Goal: Task Accomplishment & Management: Use online tool/utility

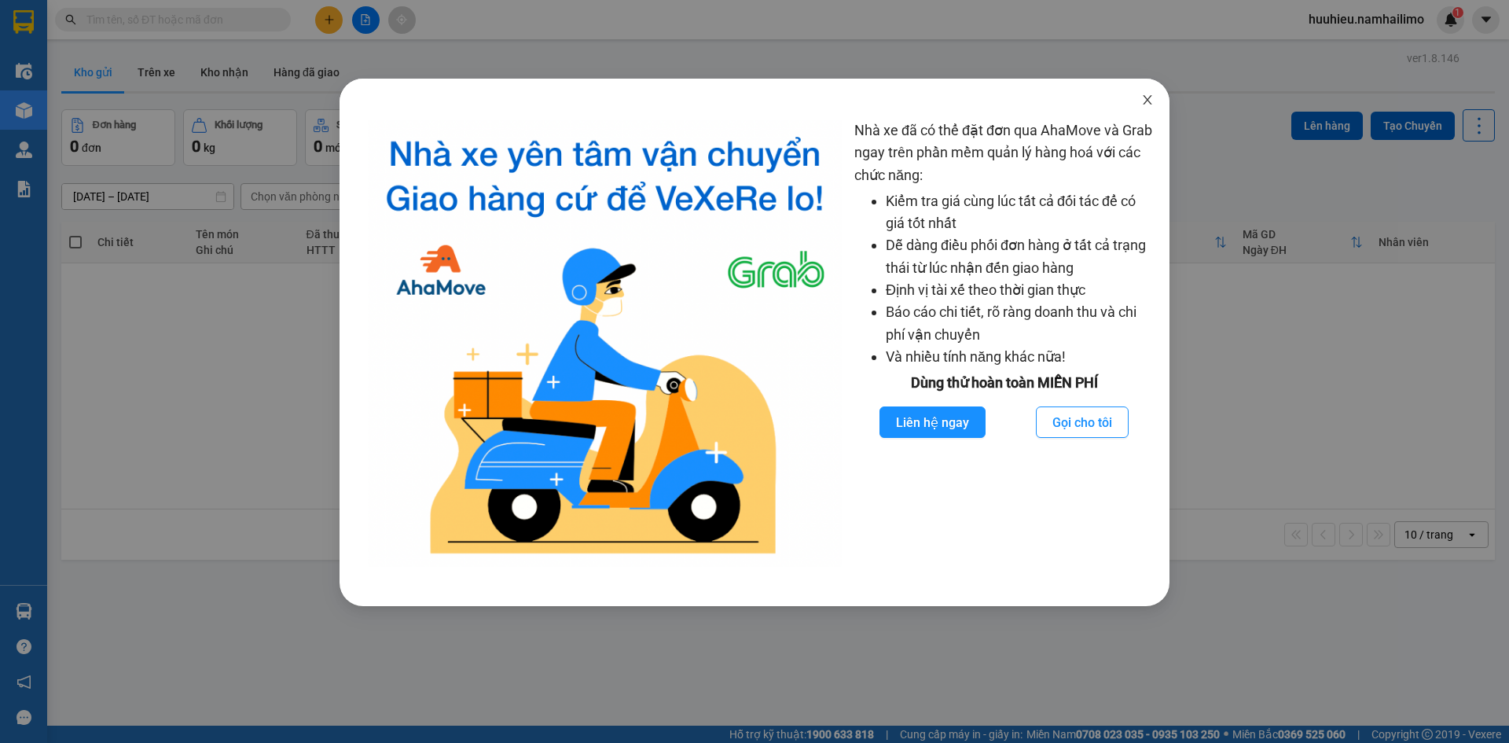
click at [1149, 99] on icon "close" at bounding box center [1147, 99] width 9 height 9
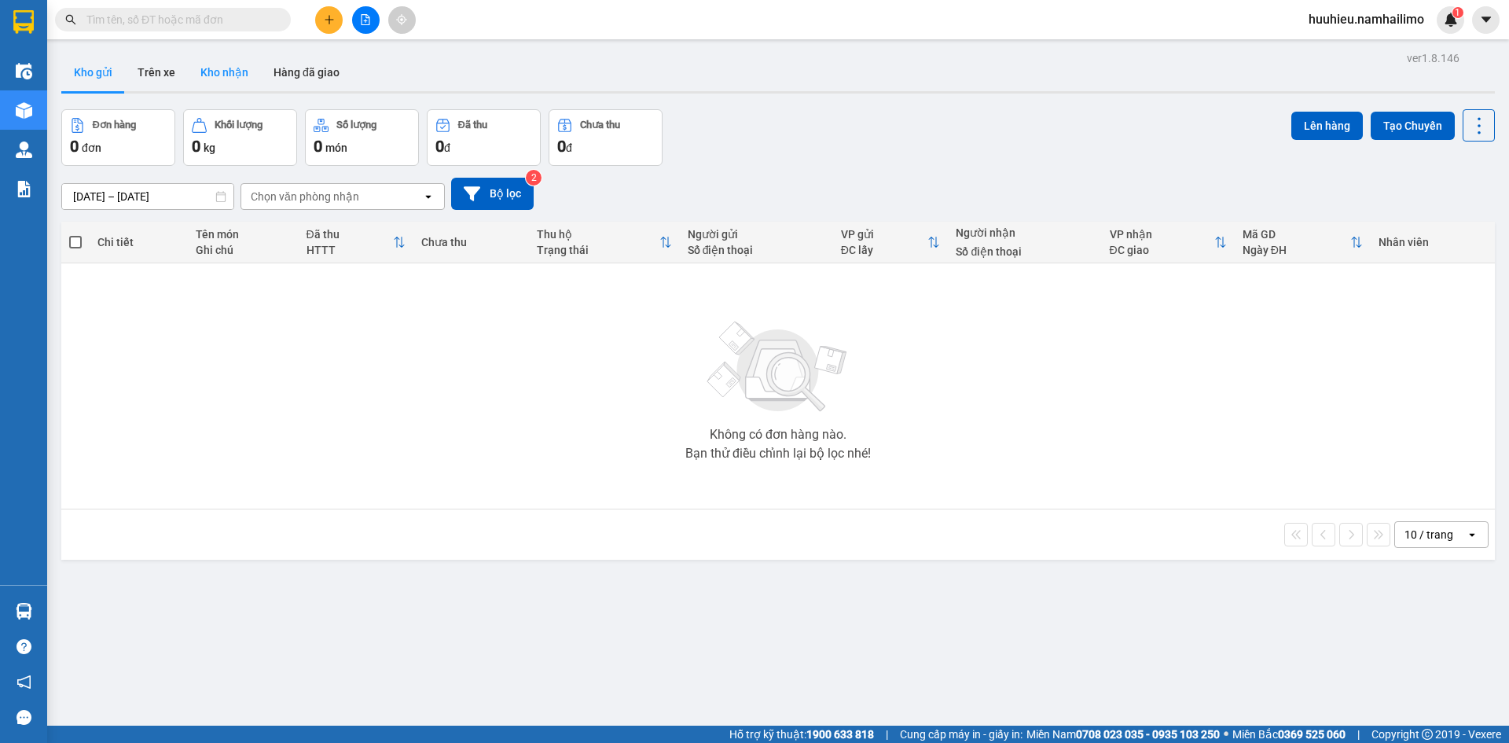
click at [208, 67] on button "Kho nhận" at bounding box center [224, 72] width 73 height 38
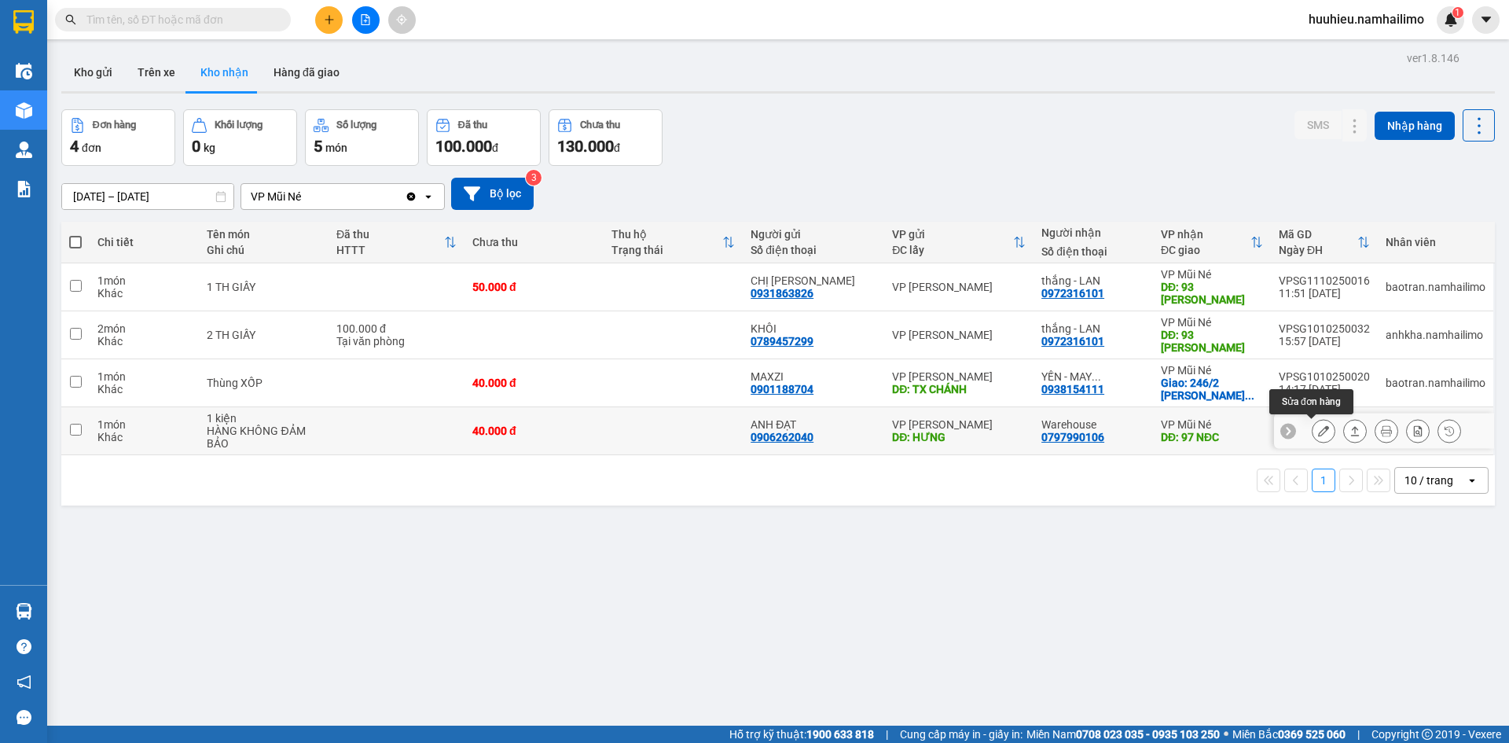
click at [1318, 434] on icon at bounding box center [1323, 430] width 11 height 11
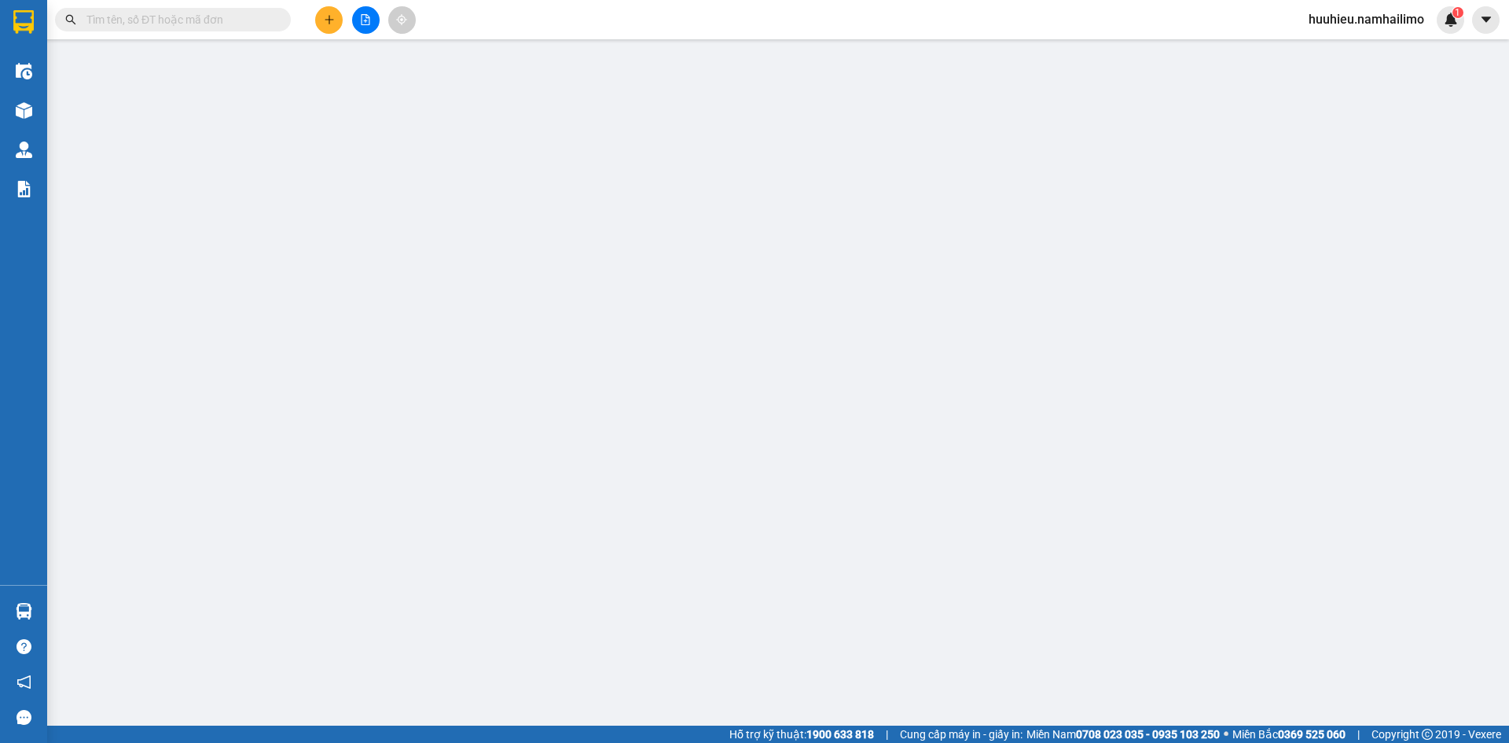
type input "0906262040"
type input "ANH ĐẠT"
type input "HƯNG"
type input "0797990106"
type input "Warehouse"
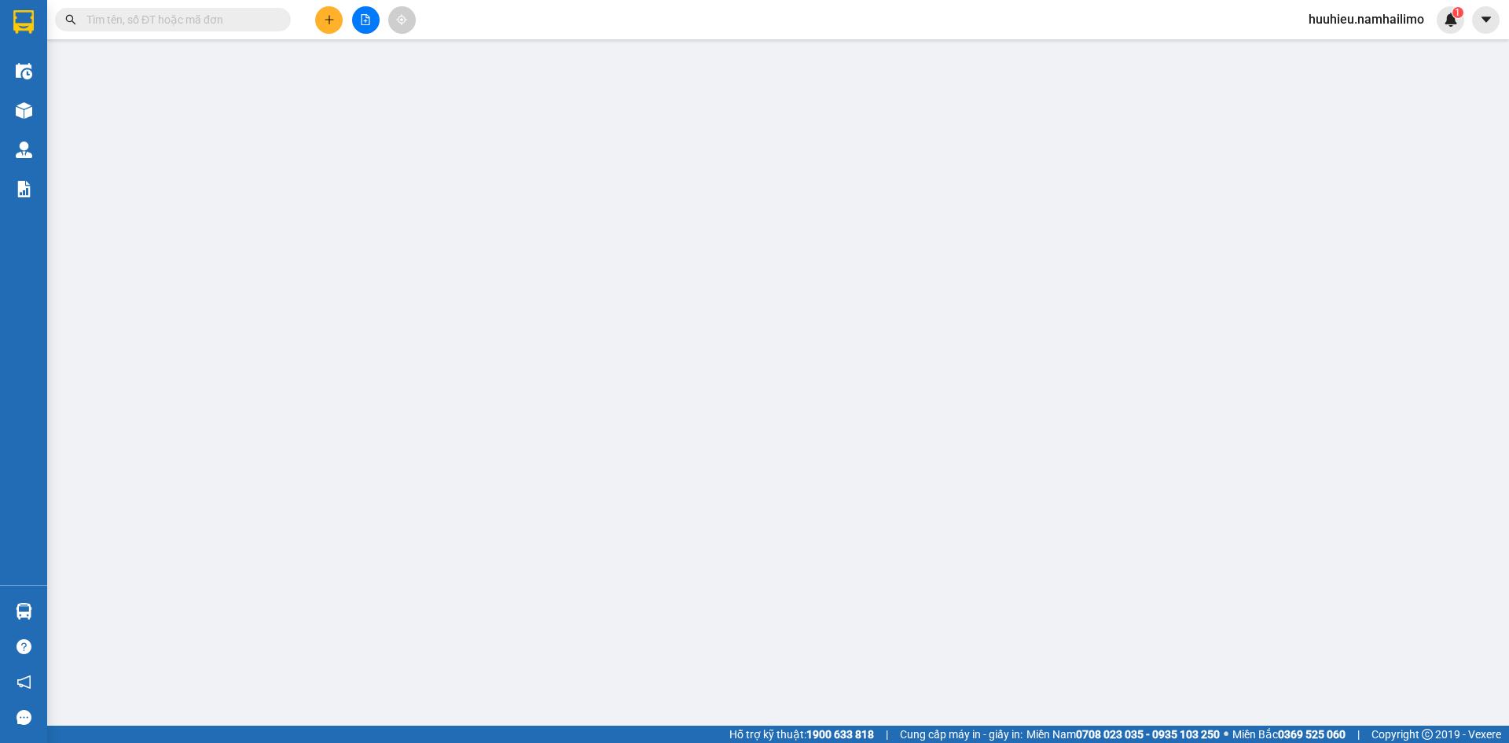
type input "97 NĐC"
type input "40.000"
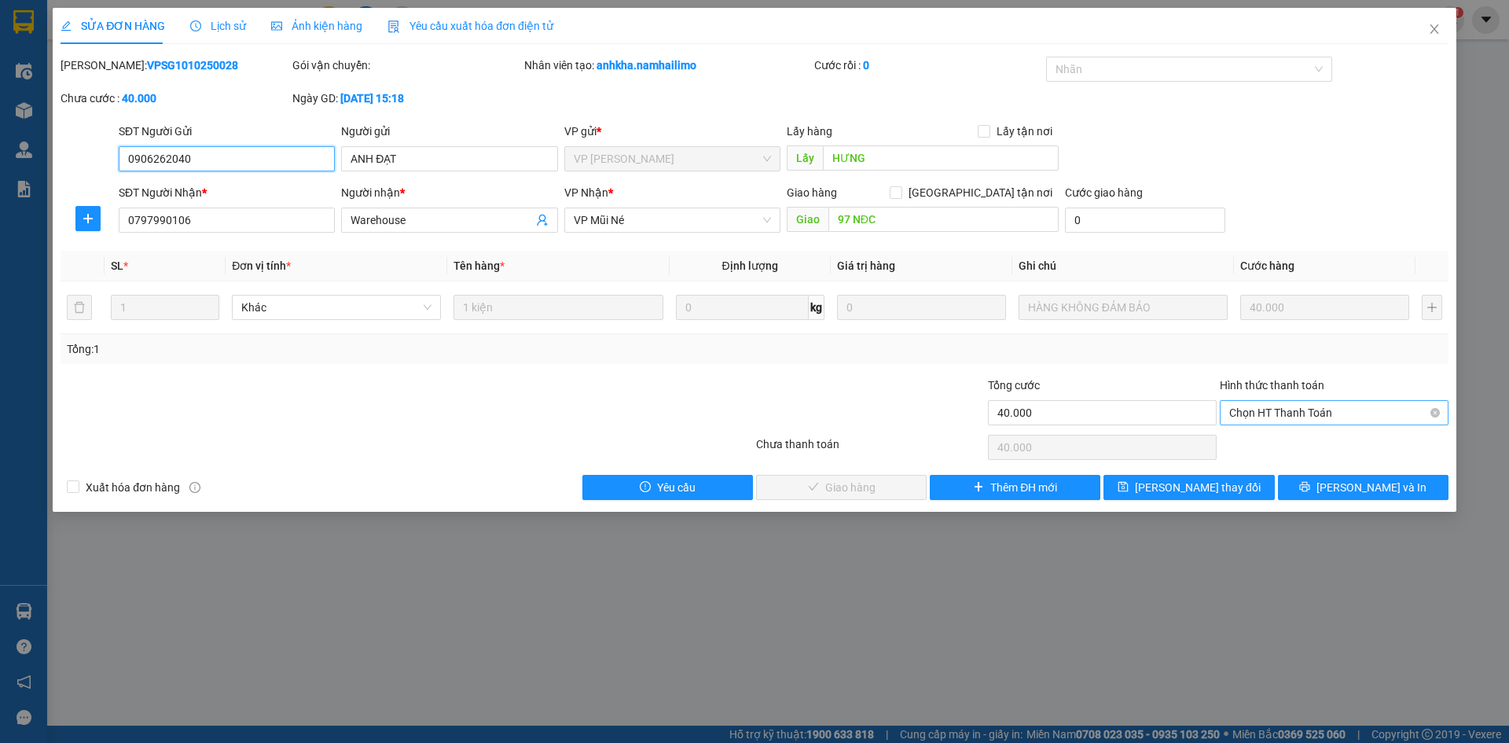
click at [1278, 414] on span "Chọn HT Thanh Toán" at bounding box center [1335, 413] width 210 height 24
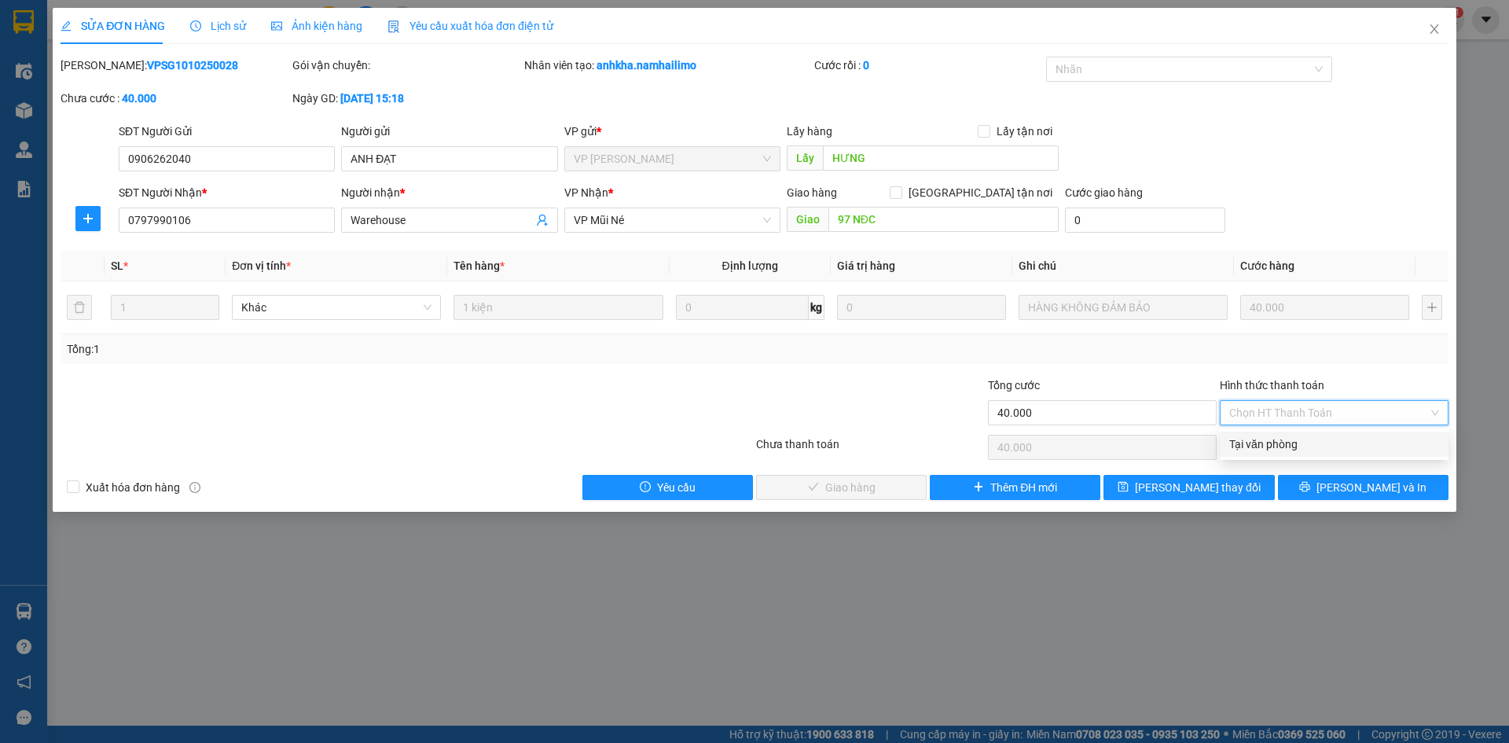
click at [1285, 447] on div "Tại văn phòng" at bounding box center [1335, 444] width 210 height 17
type input "0"
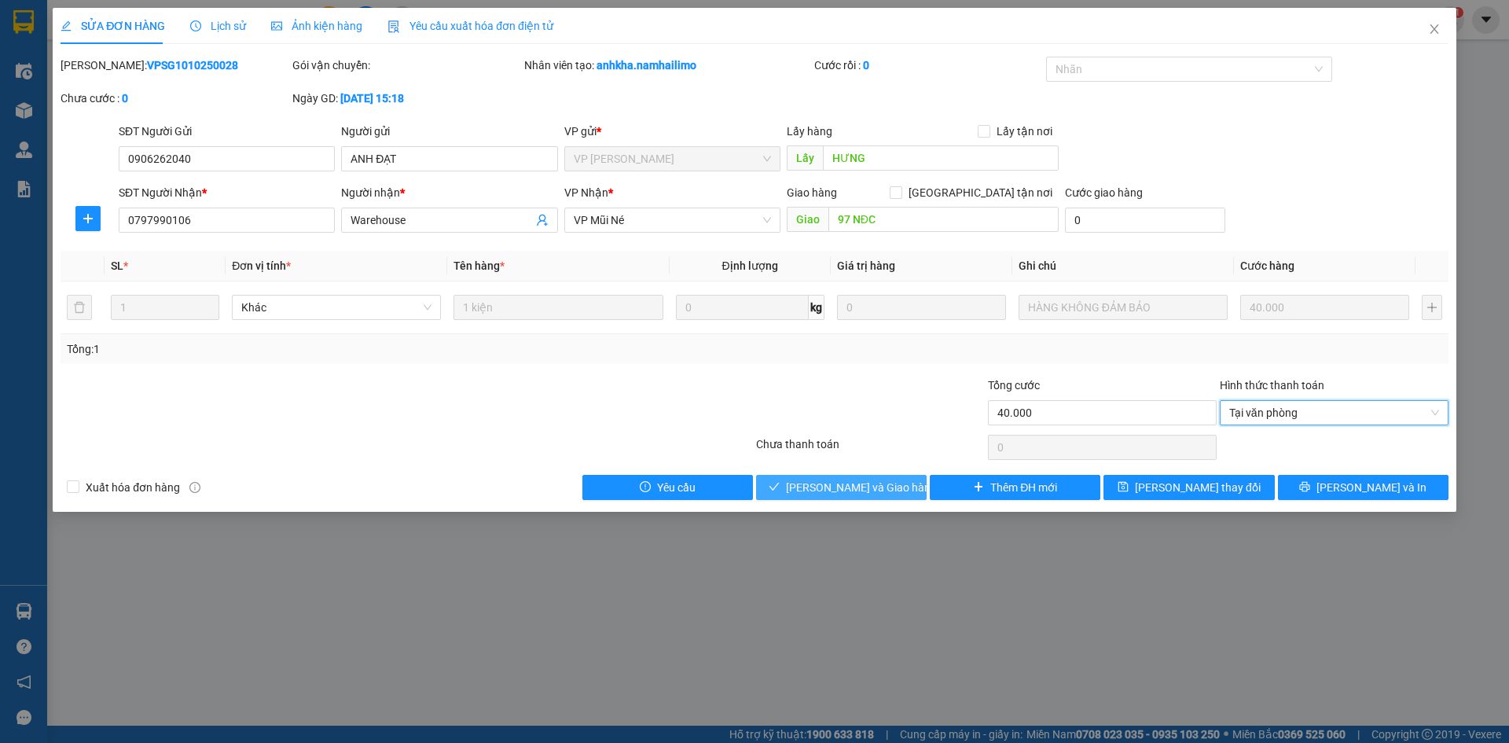
click at [847, 484] on span "[PERSON_NAME] và Giao hàng" at bounding box center [861, 487] width 151 height 17
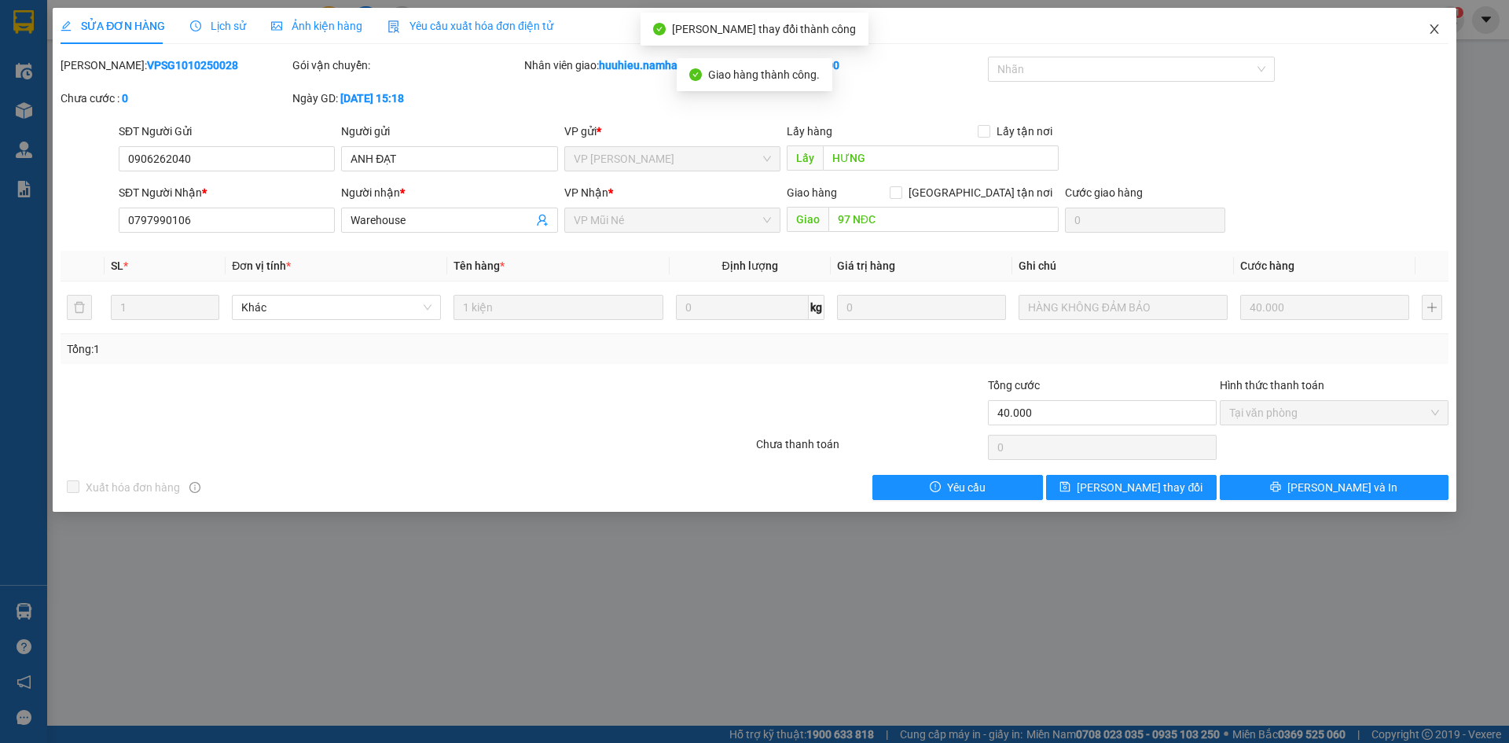
click at [1430, 31] on icon "close" at bounding box center [1435, 29] width 13 height 13
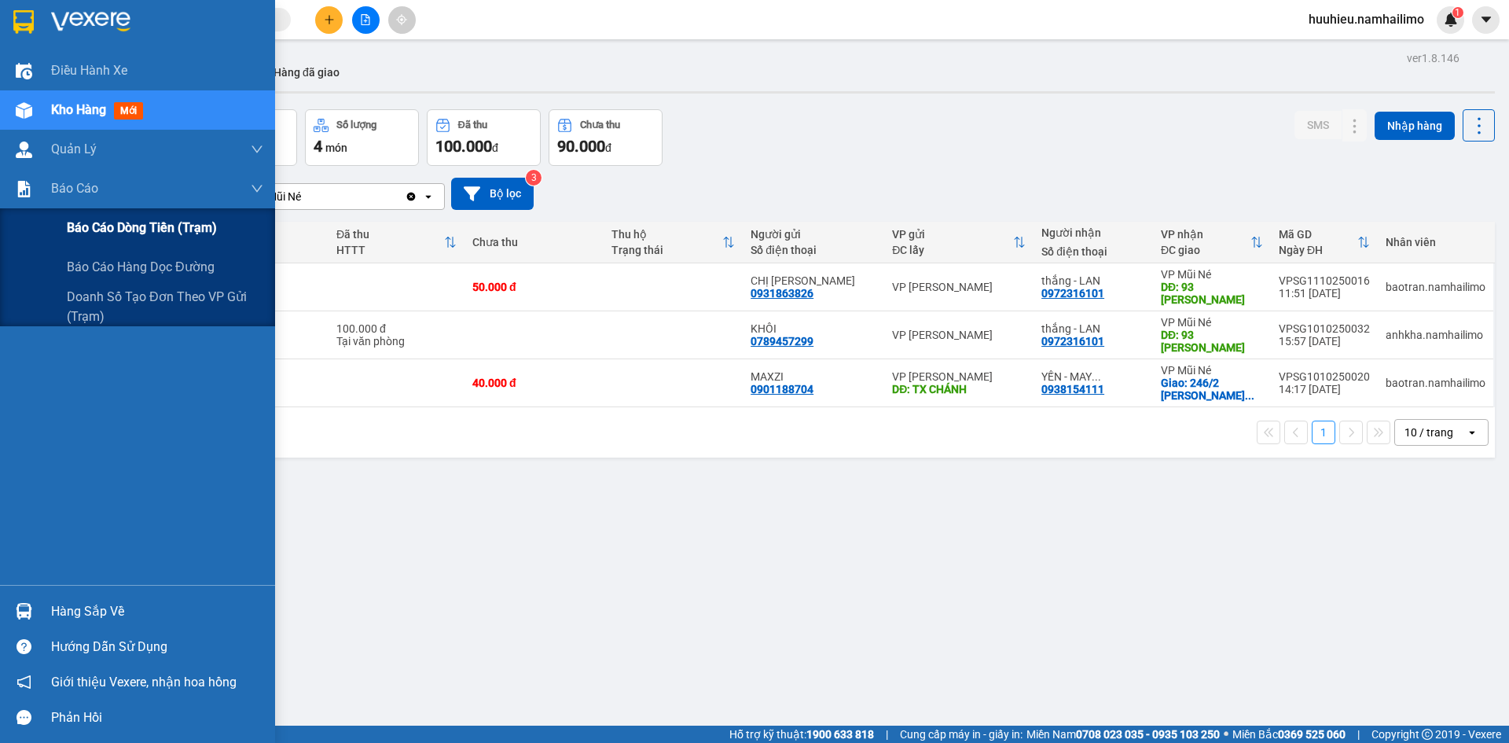
click at [86, 222] on span "Báo cáo dòng tiền (trạm)" at bounding box center [142, 228] width 150 height 20
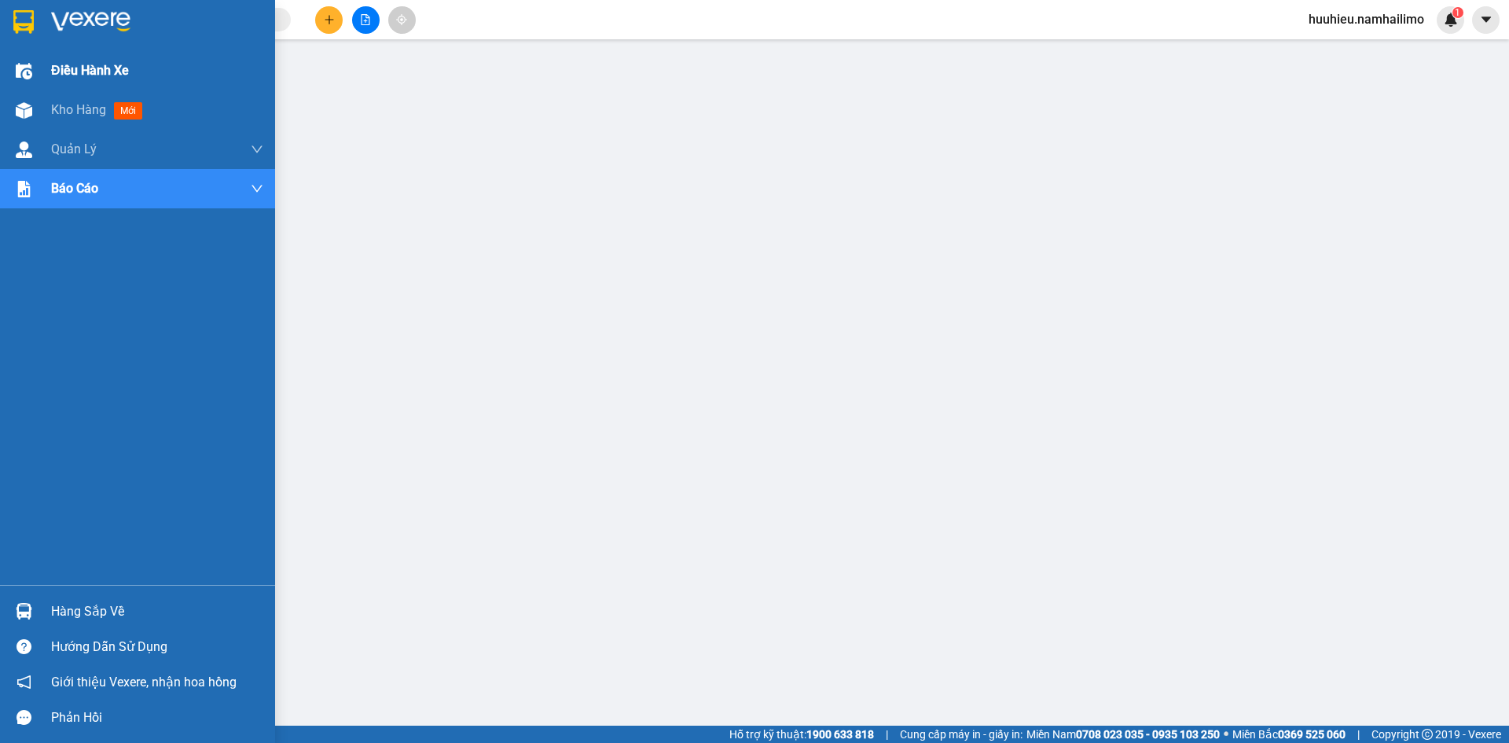
click at [51, 105] on span "Kho hàng" at bounding box center [78, 109] width 55 height 15
